Goal: Entertainment & Leisure: Consume media (video, audio)

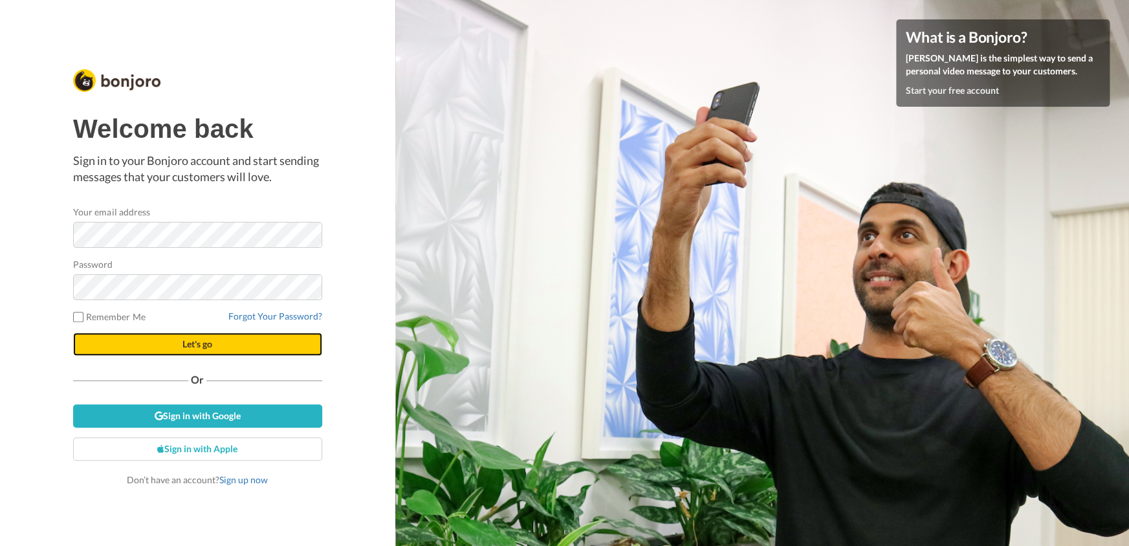
click at [192, 342] on span "Let's go" at bounding box center [198, 344] width 30 height 11
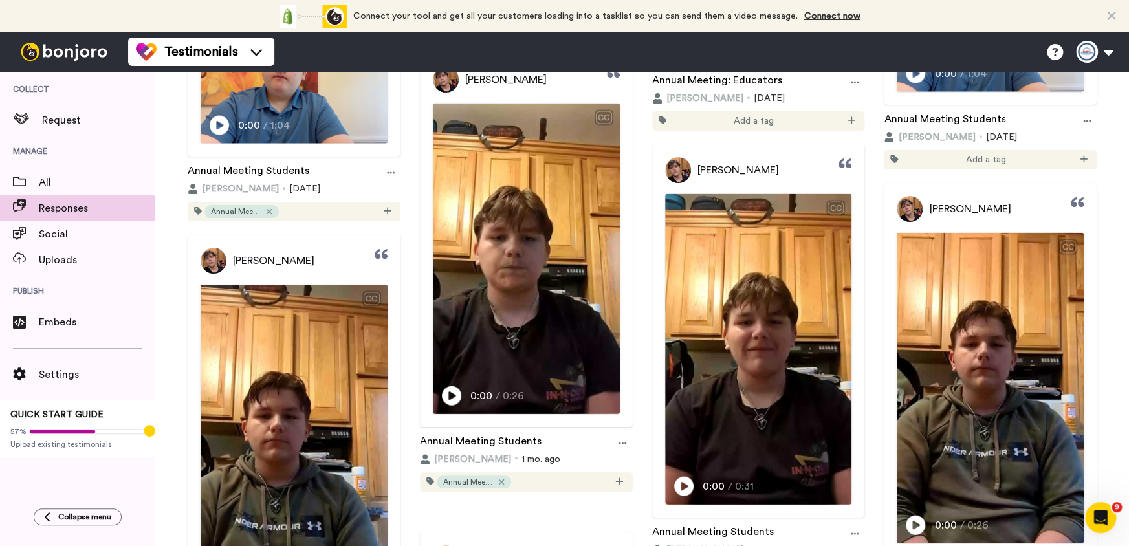
scroll to position [1305, 0]
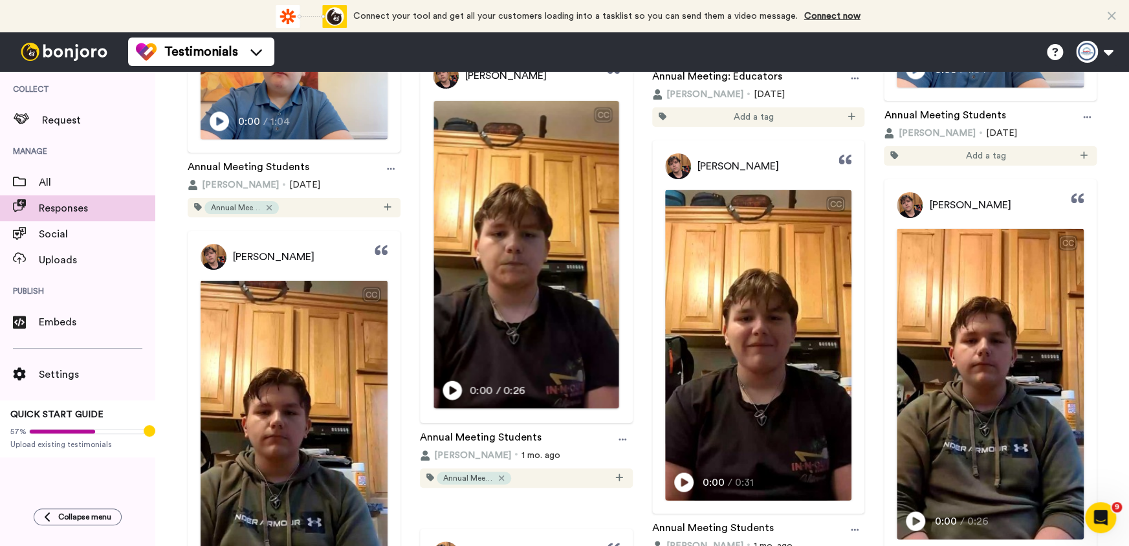
click at [451, 403] on icon "Play/Pause" at bounding box center [452, 390] width 19 height 25
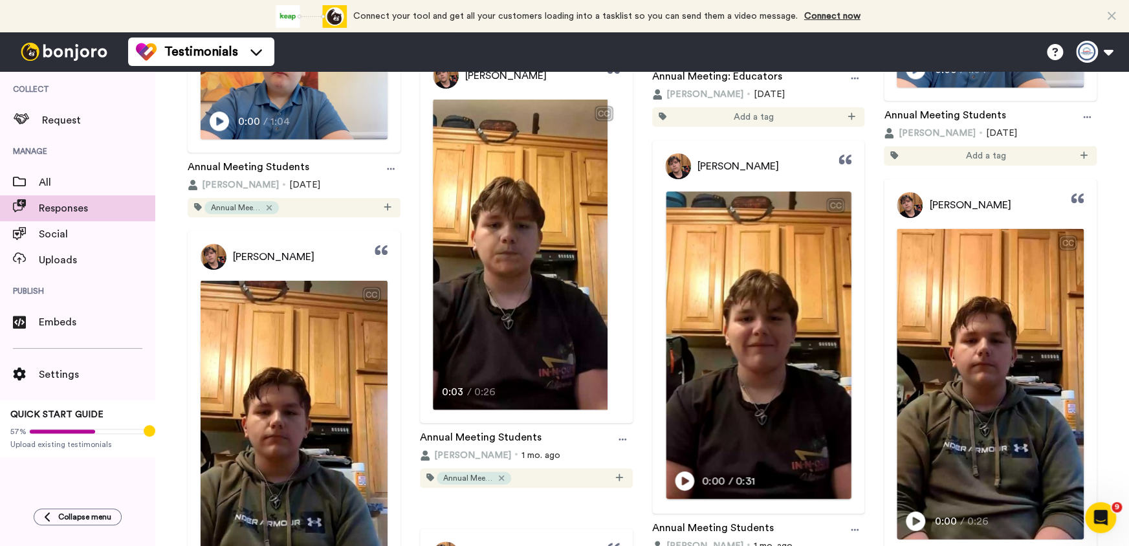
click at [682, 491] on icon at bounding box center [684, 480] width 19 height 19
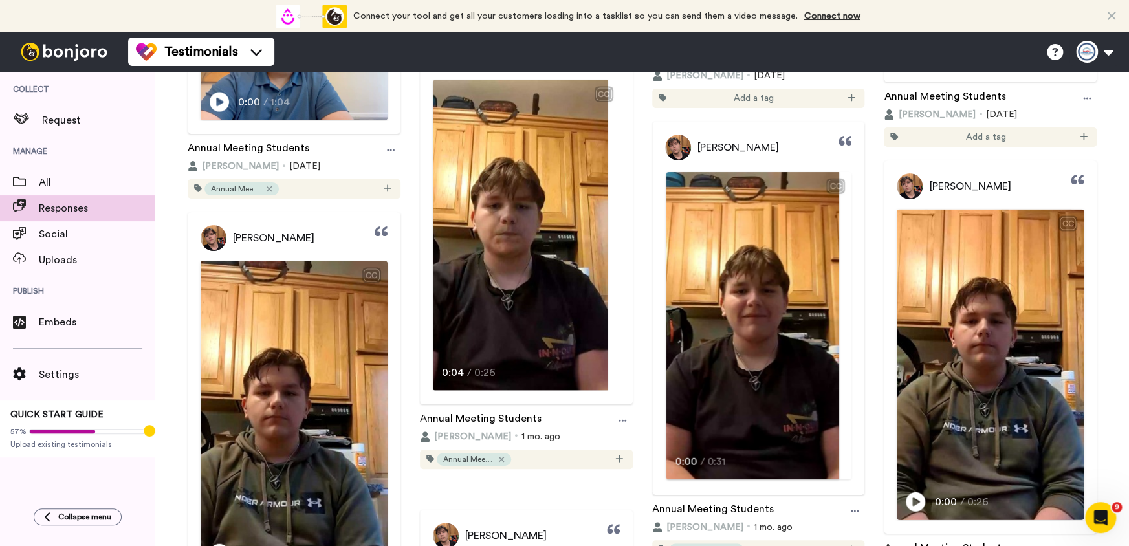
scroll to position [1326, 0]
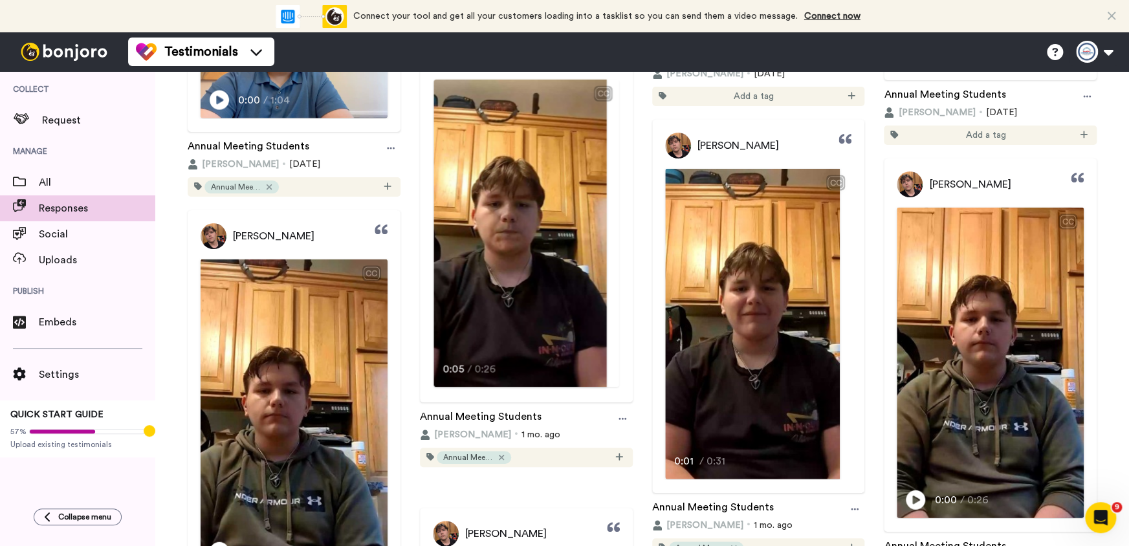
click at [499, 321] on video at bounding box center [520, 233] width 173 height 307
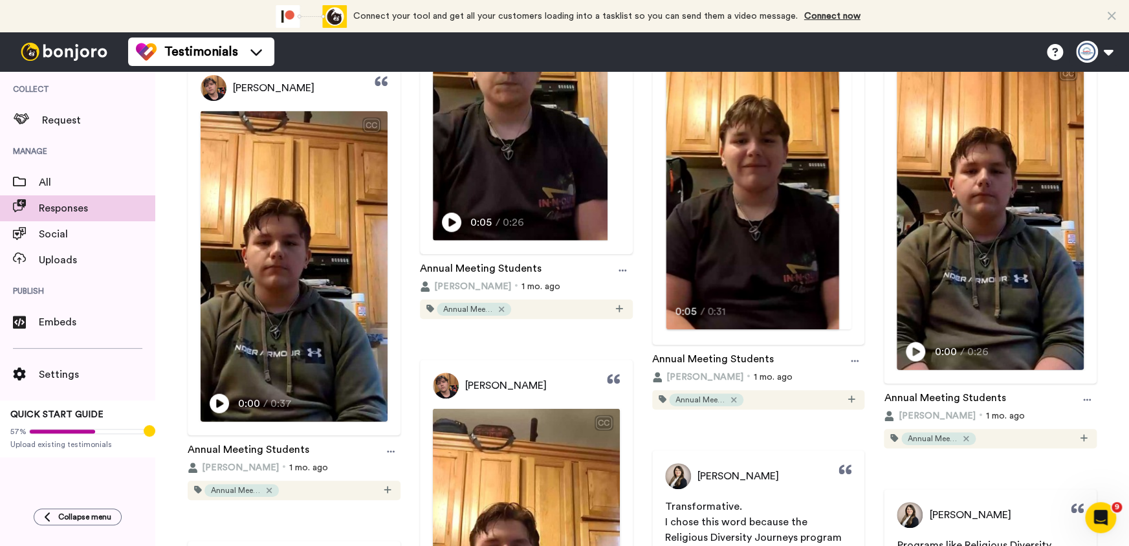
scroll to position [1416, 0]
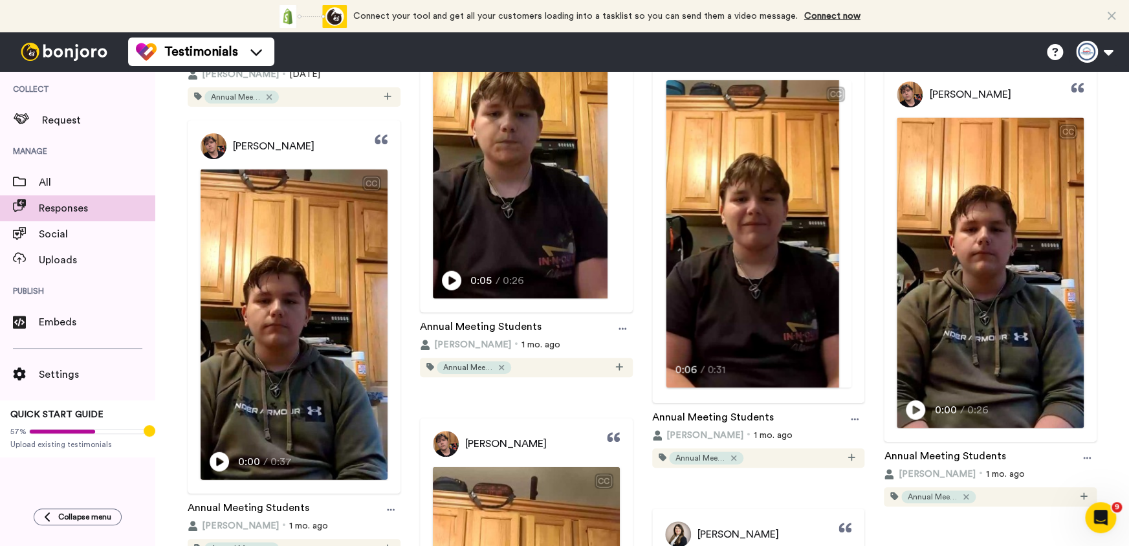
click at [608, 223] on video at bounding box center [520, 143] width 175 height 311
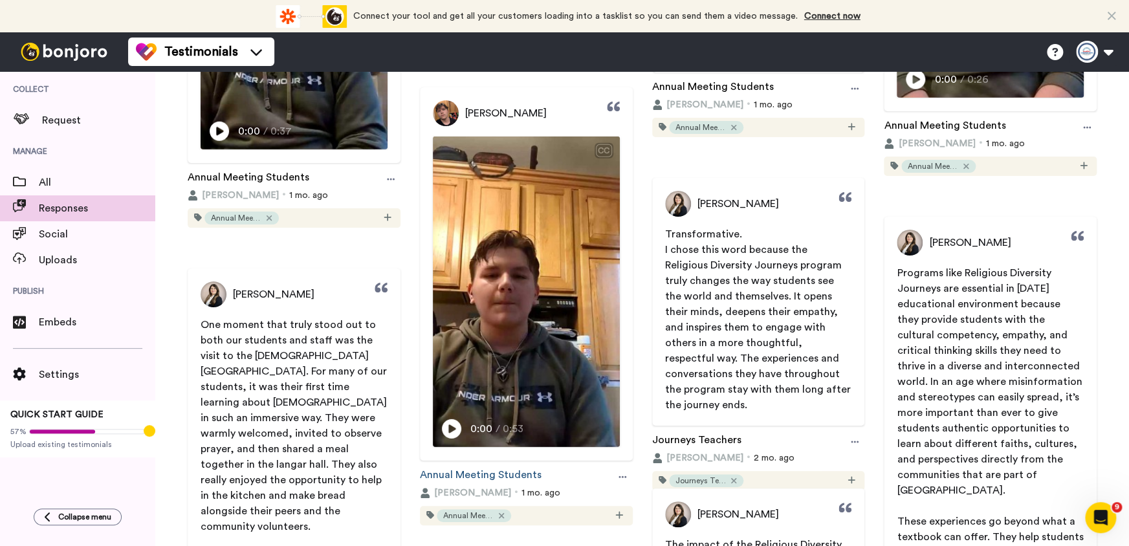
scroll to position [1798, 0]
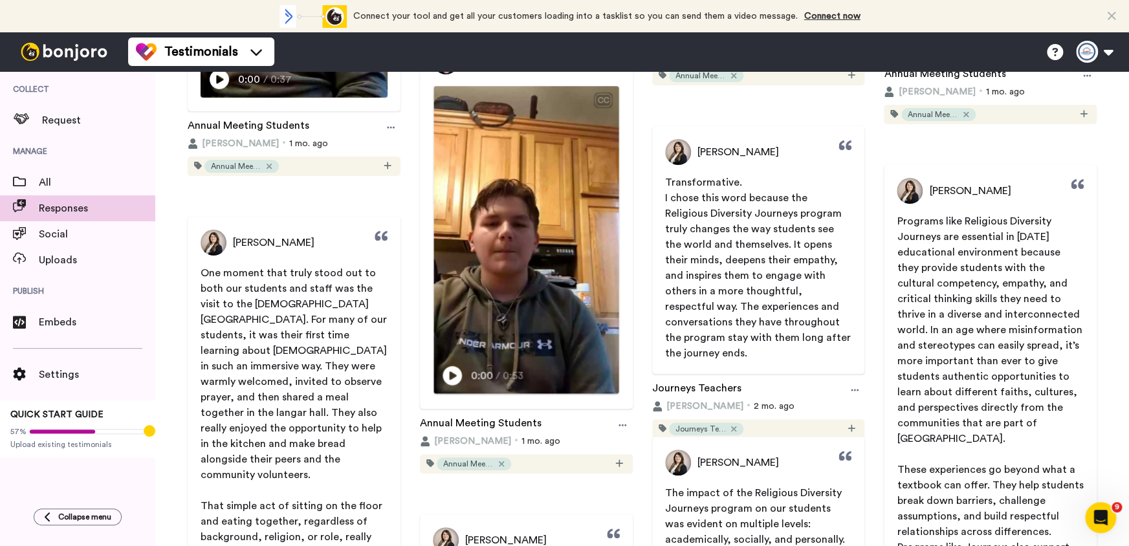
click at [448, 386] on icon at bounding box center [452, 375] width 19 height 19
